Goal: Leave review/rating: Leave review/rating

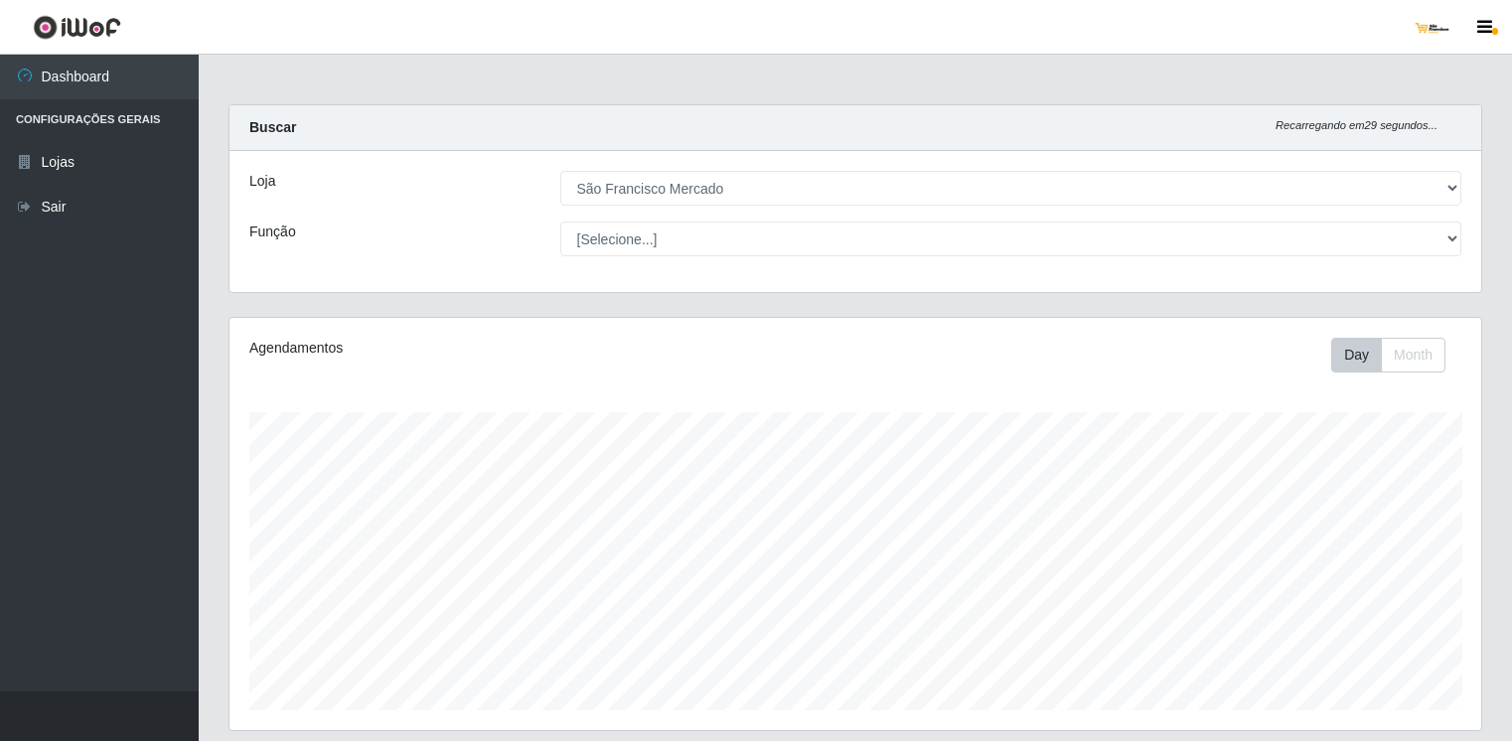
select select "168"
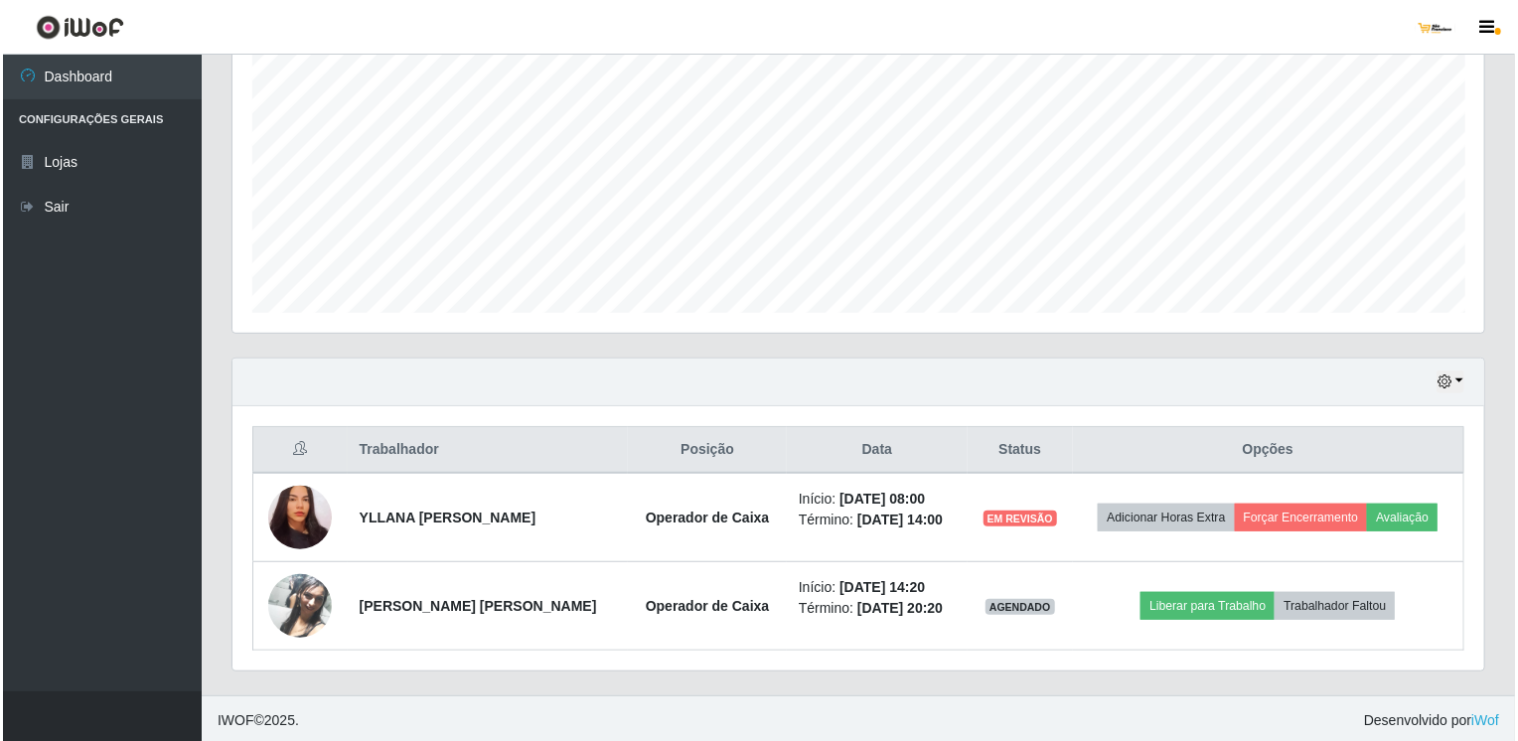
scroll to position [412, 1252]
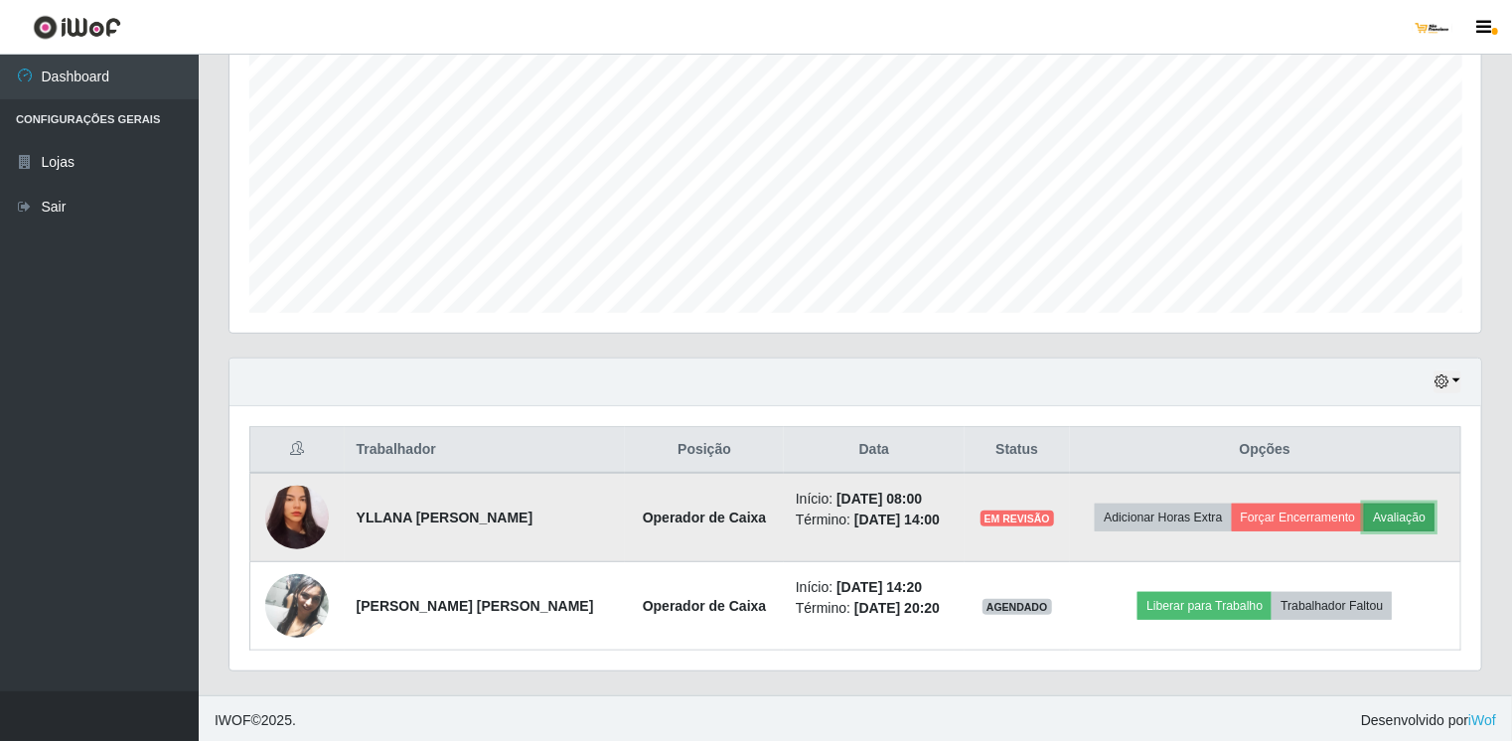
click at [1403, 505] on button "Avaliação" at bounding box center [1399, 518] width 71 height 28
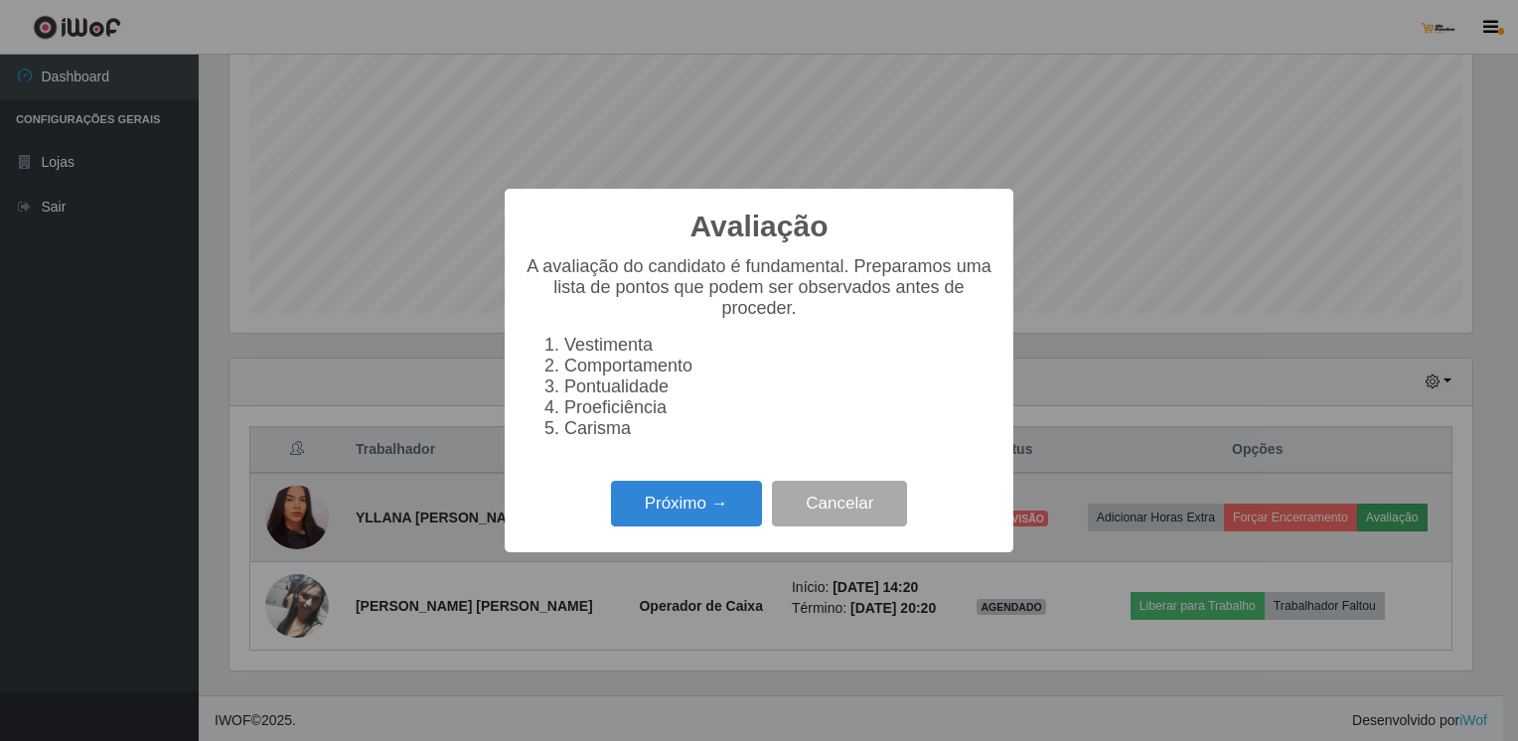
scroll to position [412, 1244]
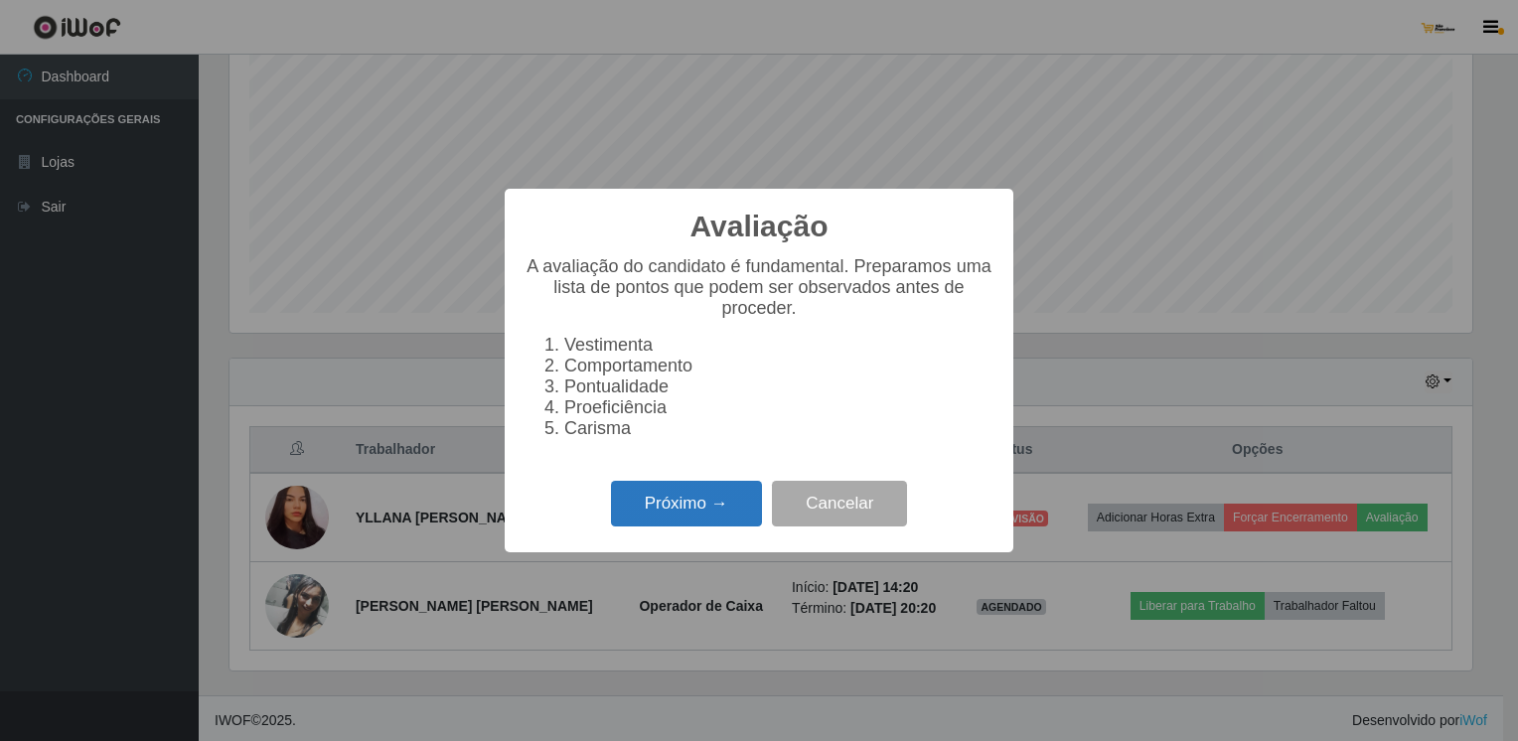
click at [729, 524] on button "Próximo →" at bounding box center [686, 504] width 151 height 47
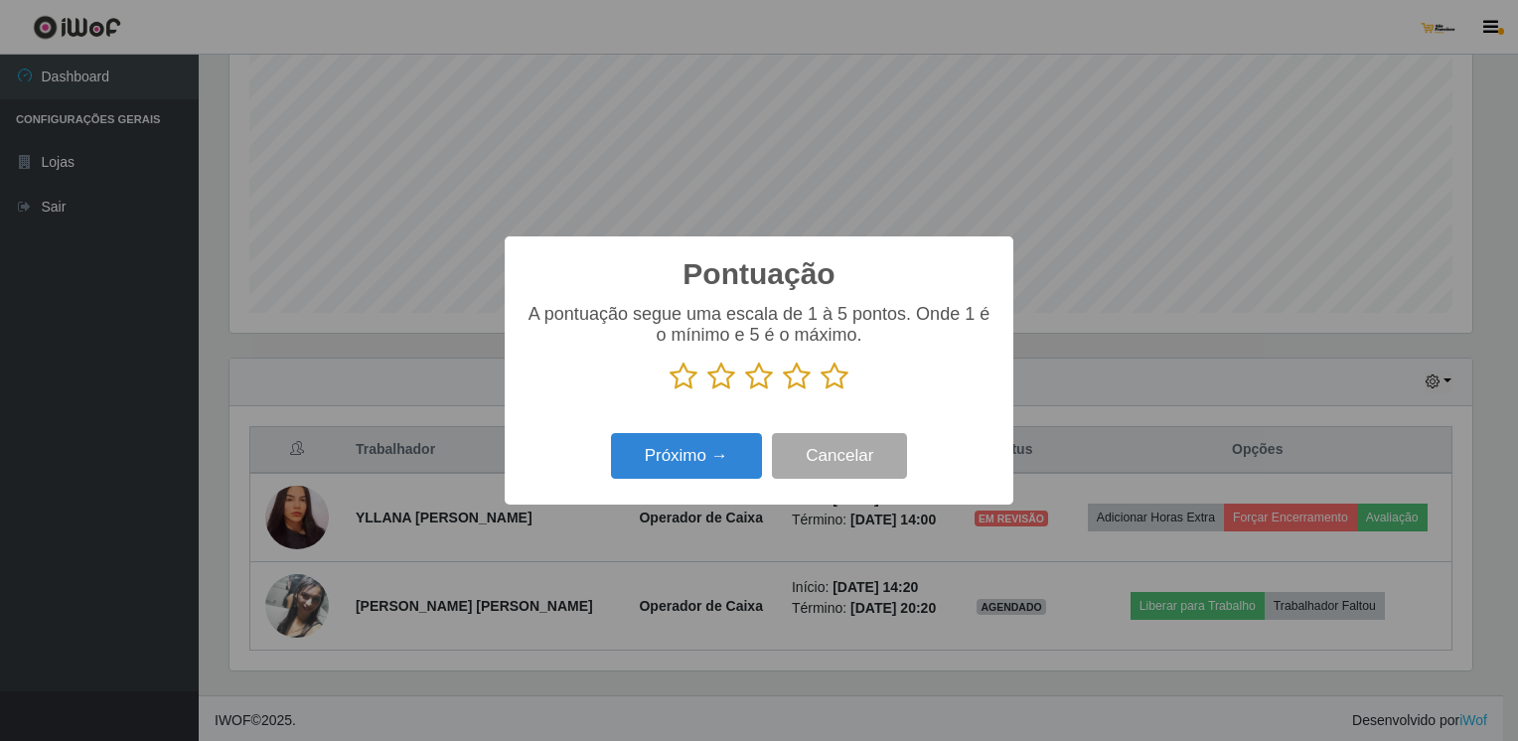
click at [757, 384] on icon at bounding box center [759, 377] width 28 height 30
click at [745, 392] on input "radio" at bounding box center [745, 392] width 0 height 0
click at [715, 467] on button "Próximo →" at bounding box center [686, 456] width 151 height 47
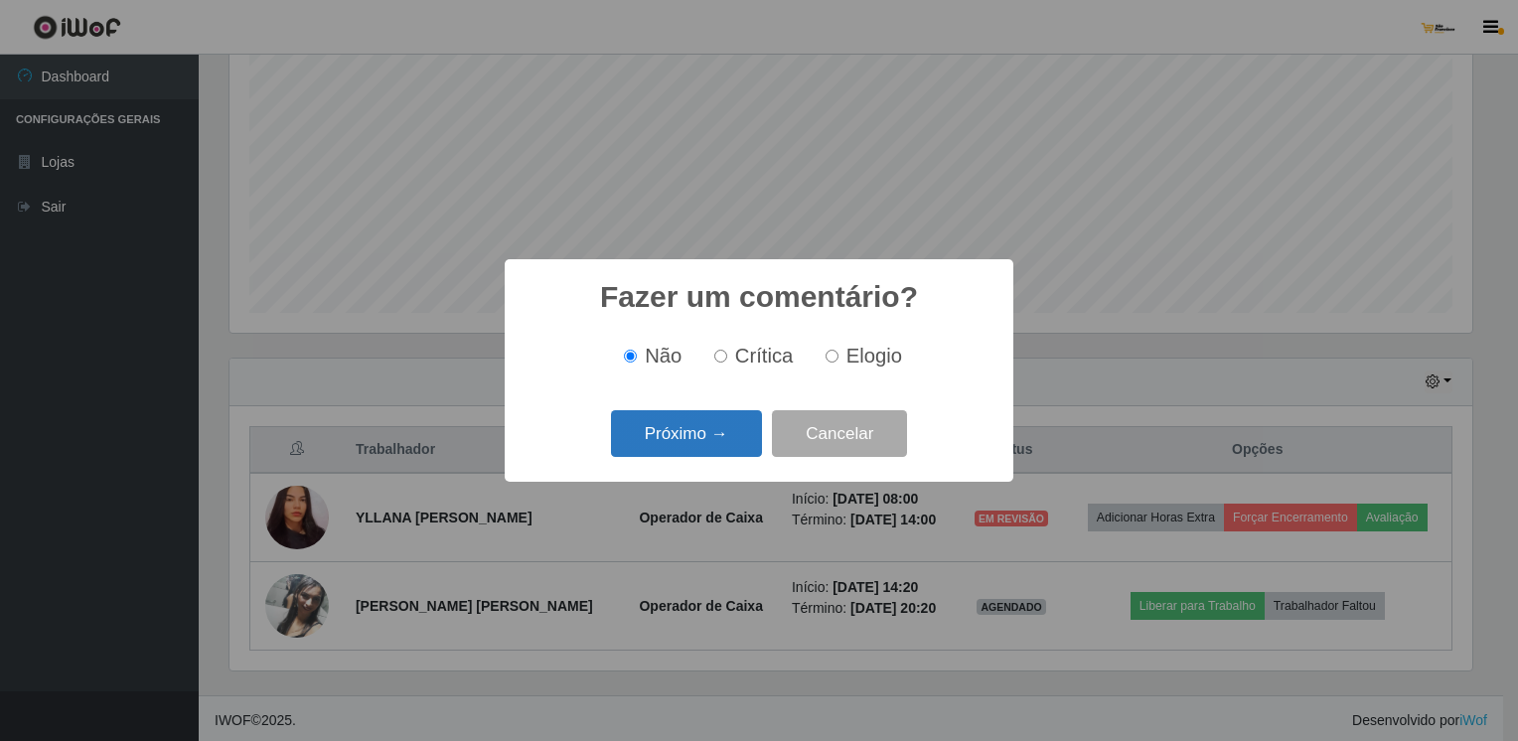
click at [731, 435] on button "Próximo →" at bounding box center [686, 433] width 151 height 47
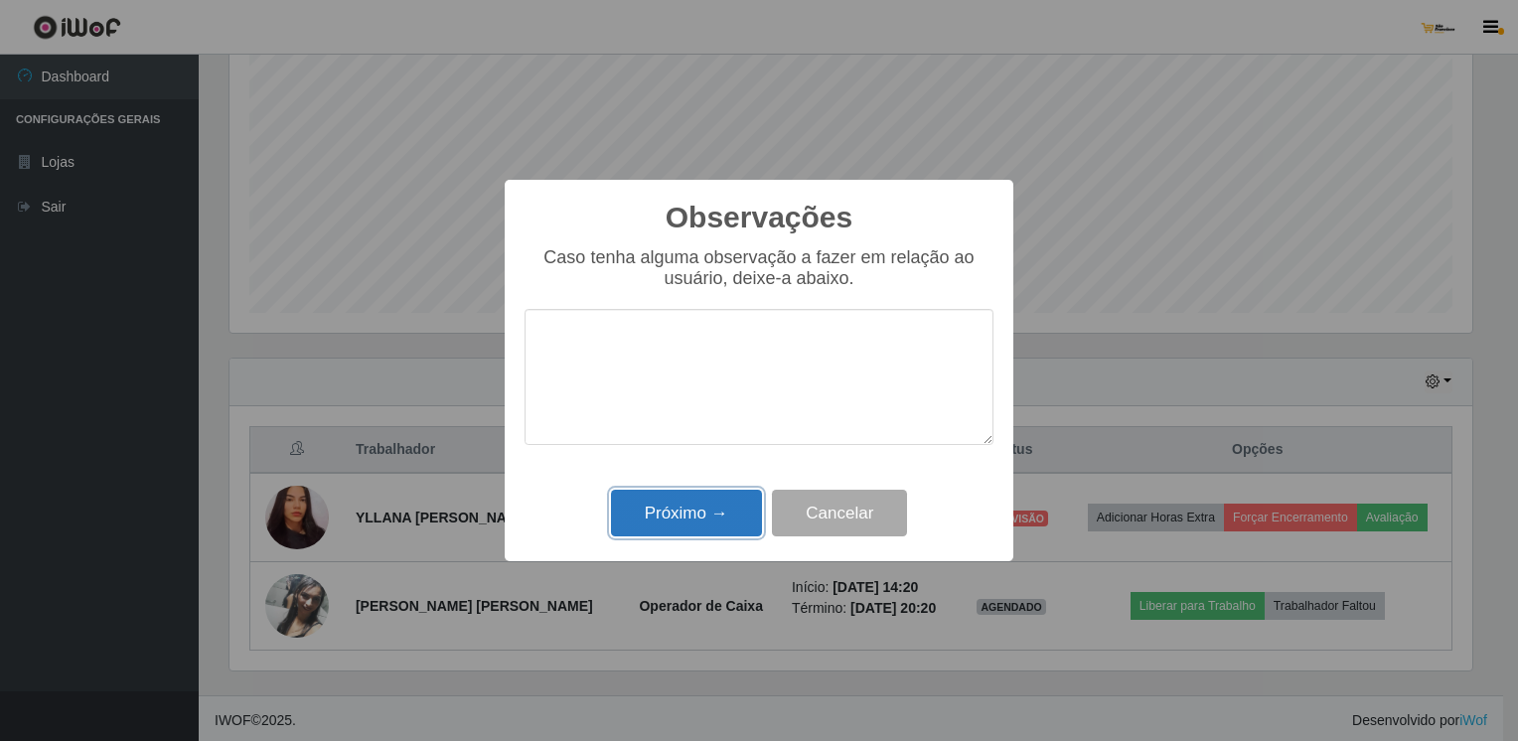
click at [660, 523] on button "Próximo →" at bounding box center [686, 513] width 151 height 47
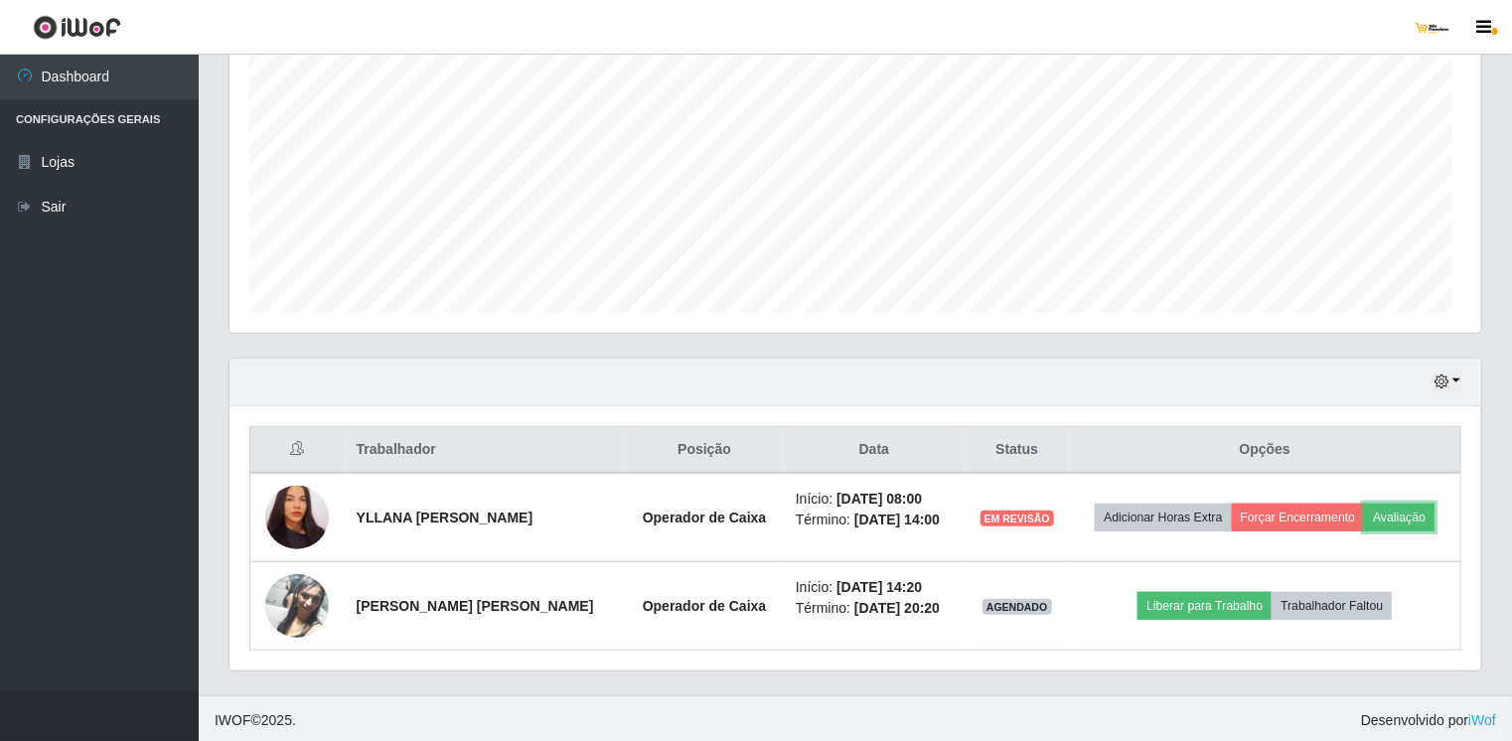
scroll to position [412, 1252]
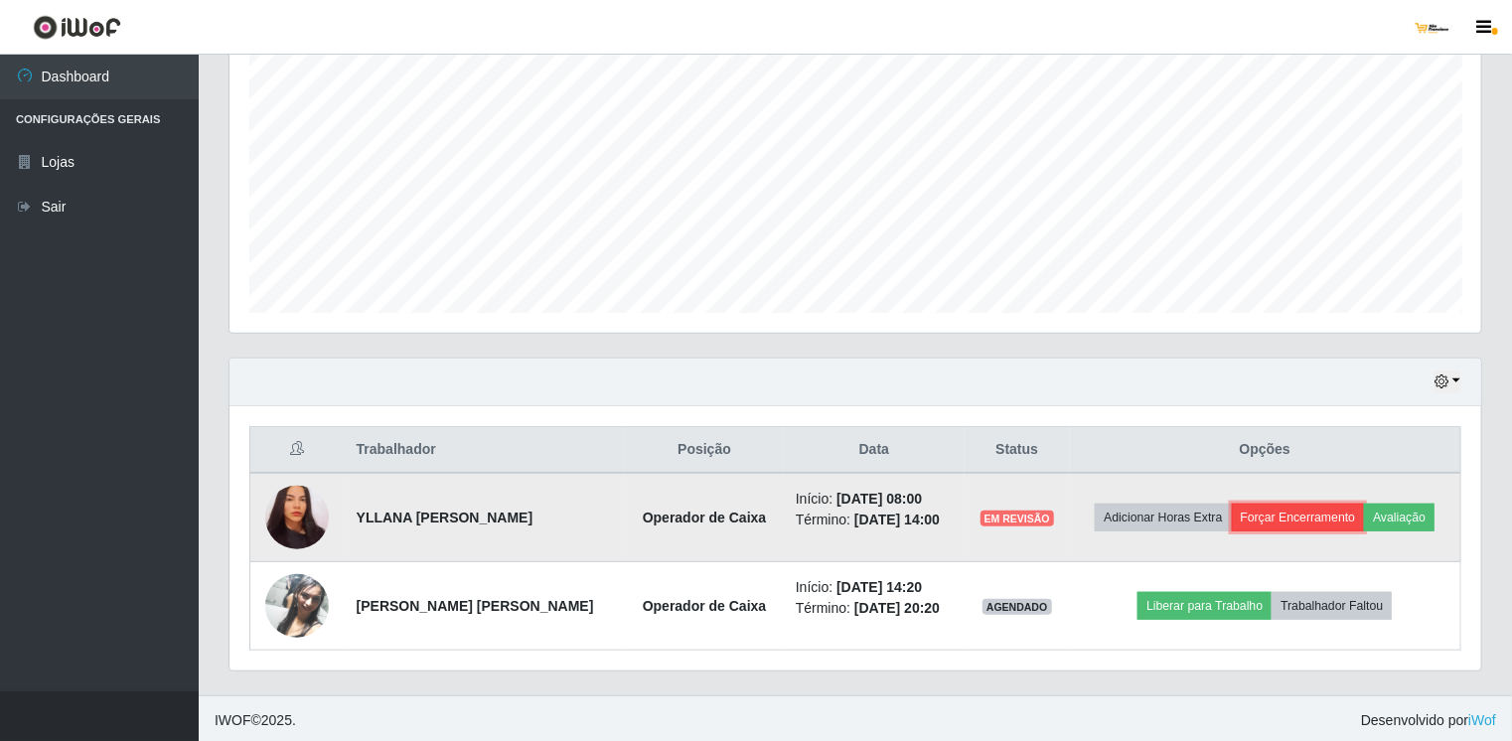
click at [1260, 504] on button "Forçar Encerramento" at bounding box center [1298, 518] width 133 height 28
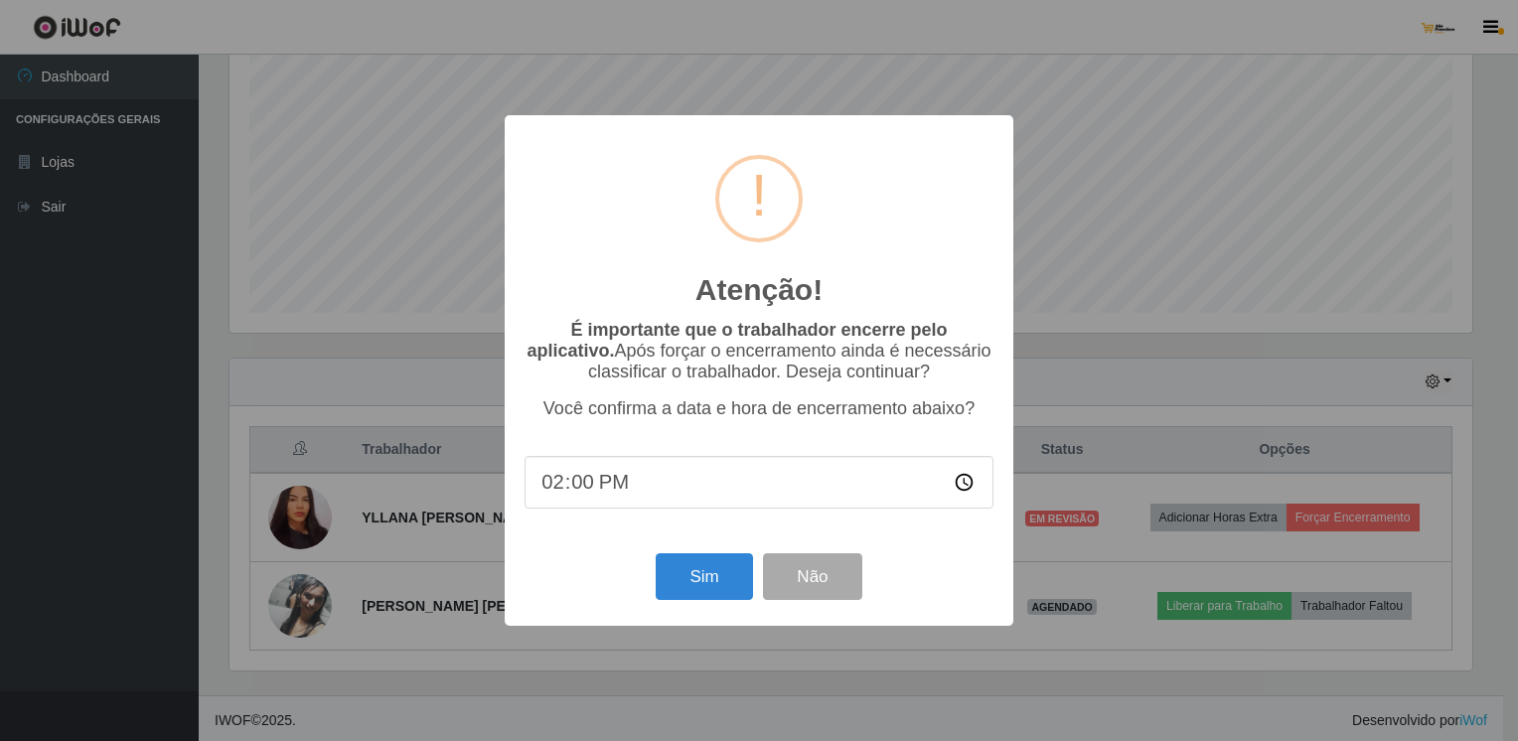
click at [601, 490] on input "14:00" at bounding box center [759, 482] width 469 height 53
click at [595, 489] on input "14:00" at bounding box center [759, 482] width 469 height 53
click at [580, 497] on input "14:00" at bounding box center [759, 482] width 469 height 53
type input "14:02"
click at [693, 585] on button "Sim" at bounding box center [704, 577] width 96 height 47
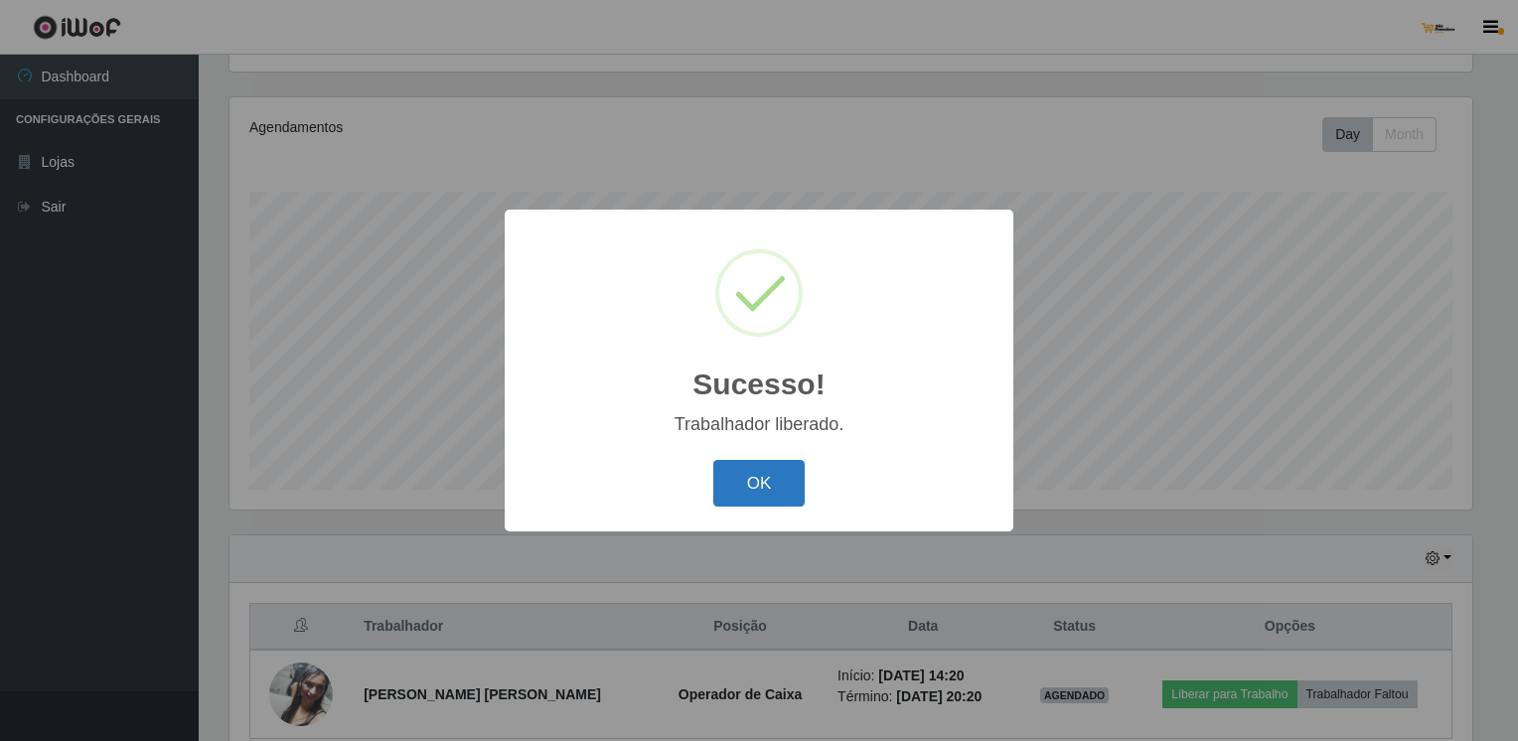
click at [783, 476] on button "OK" at bounding box center [760, 483] width 92 height 47
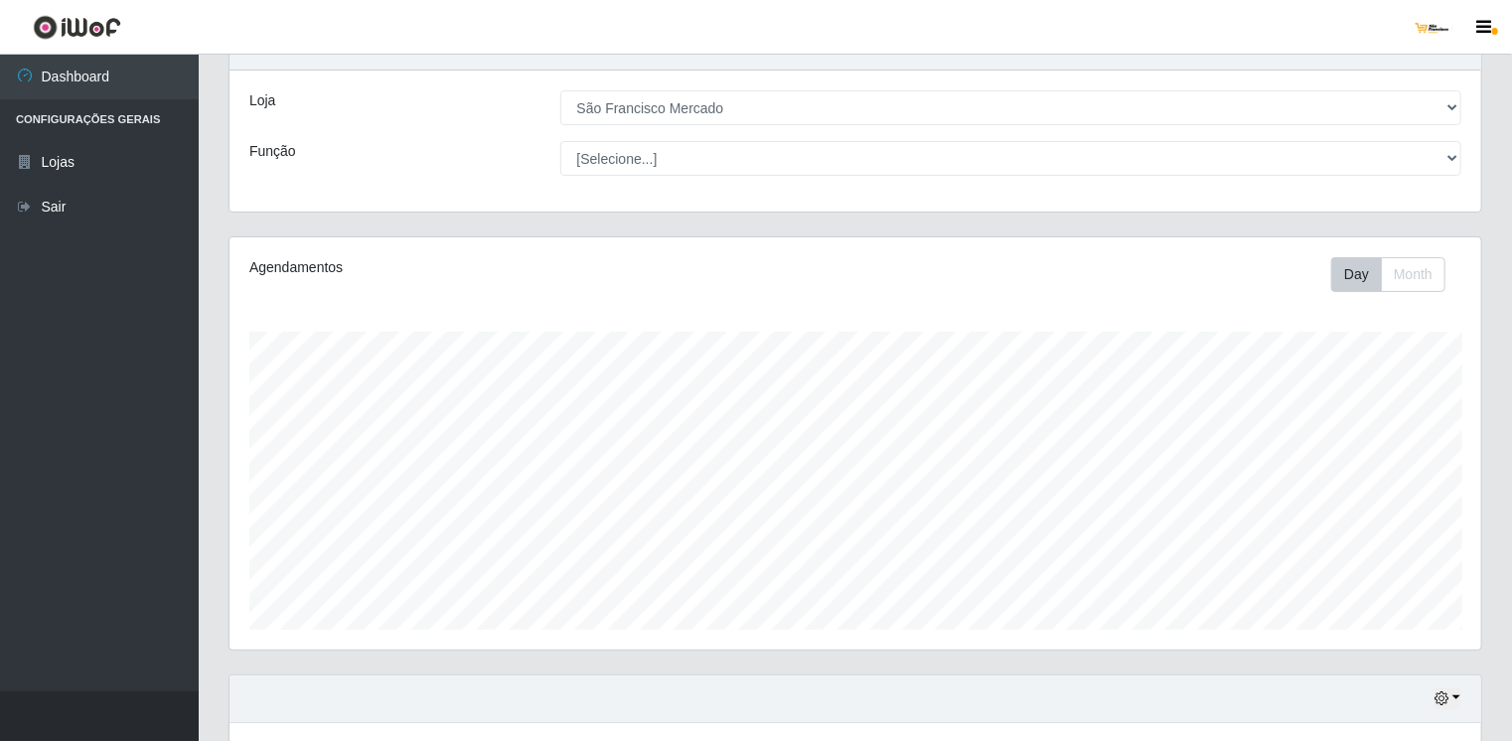
scroll to position [0, 0]
